Goal: Find specific page/section: Find specific page/section

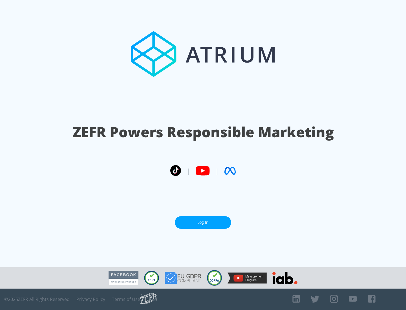
click at [203, 222] on link "Log In" at bounding box center [203, 222] width 56 height 13
